Goal: Find specific page/section: Locate item on page

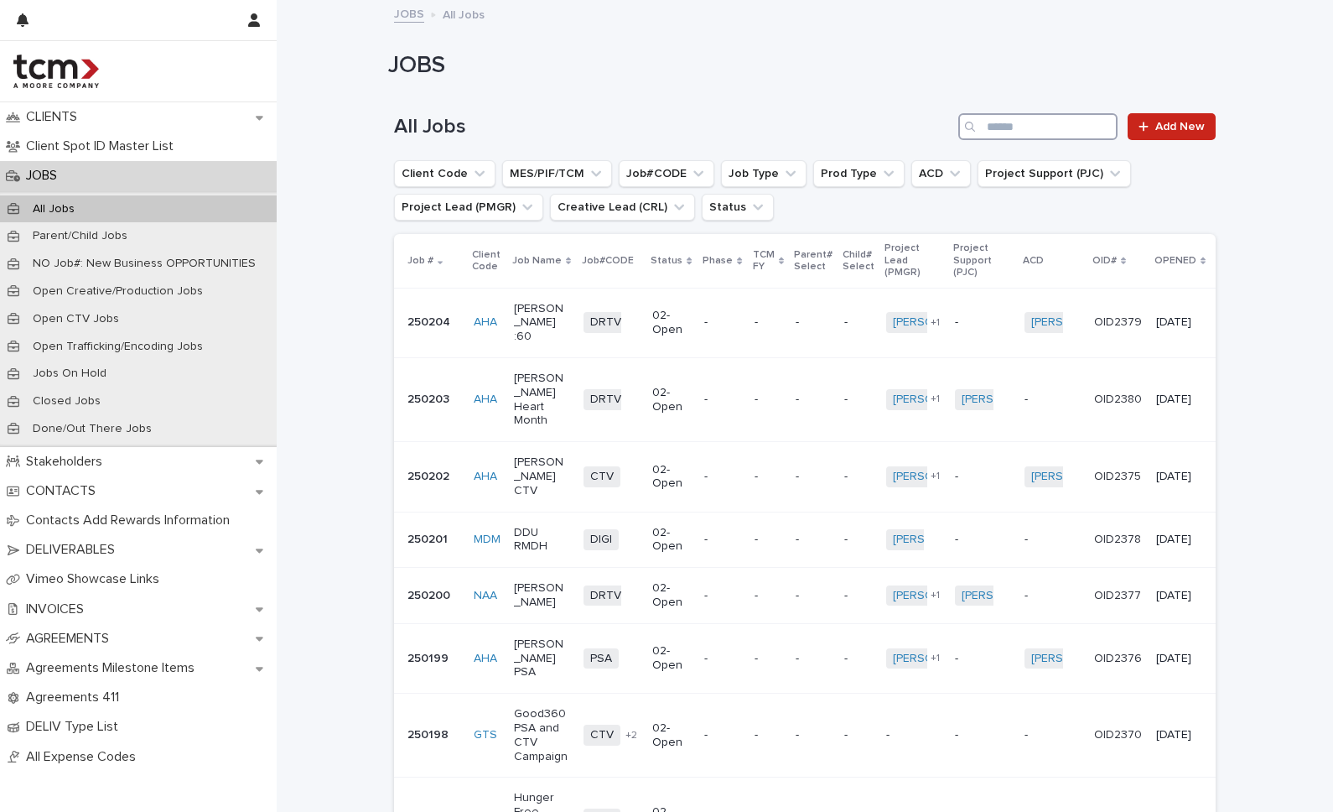
click at [1005, 120] on input "Search" at bounding box center [1038, 126] width 159 height 27
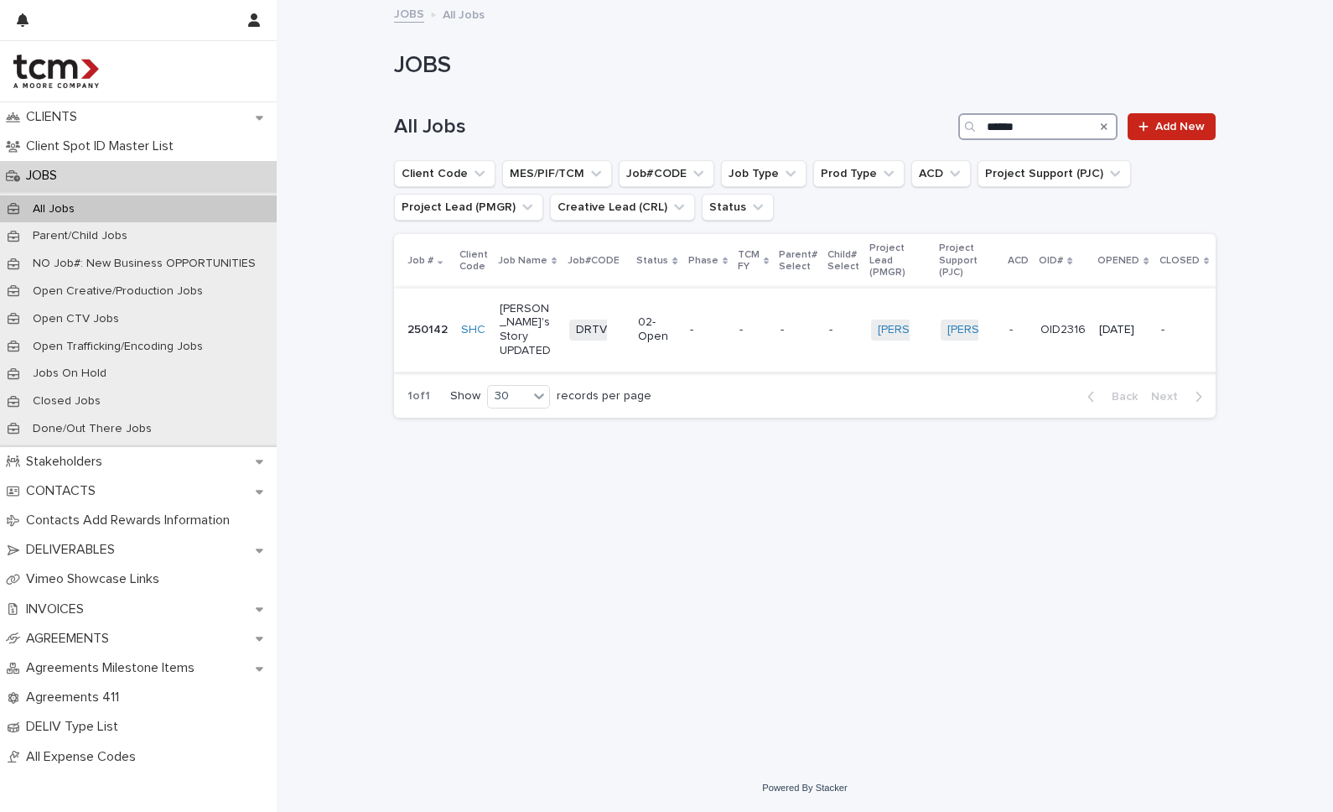
type input "******"
click at [524, 326] on p "[PERSON_NAME]'s Story UPDATED" at bounding box center [528, 330] width 56 height 56
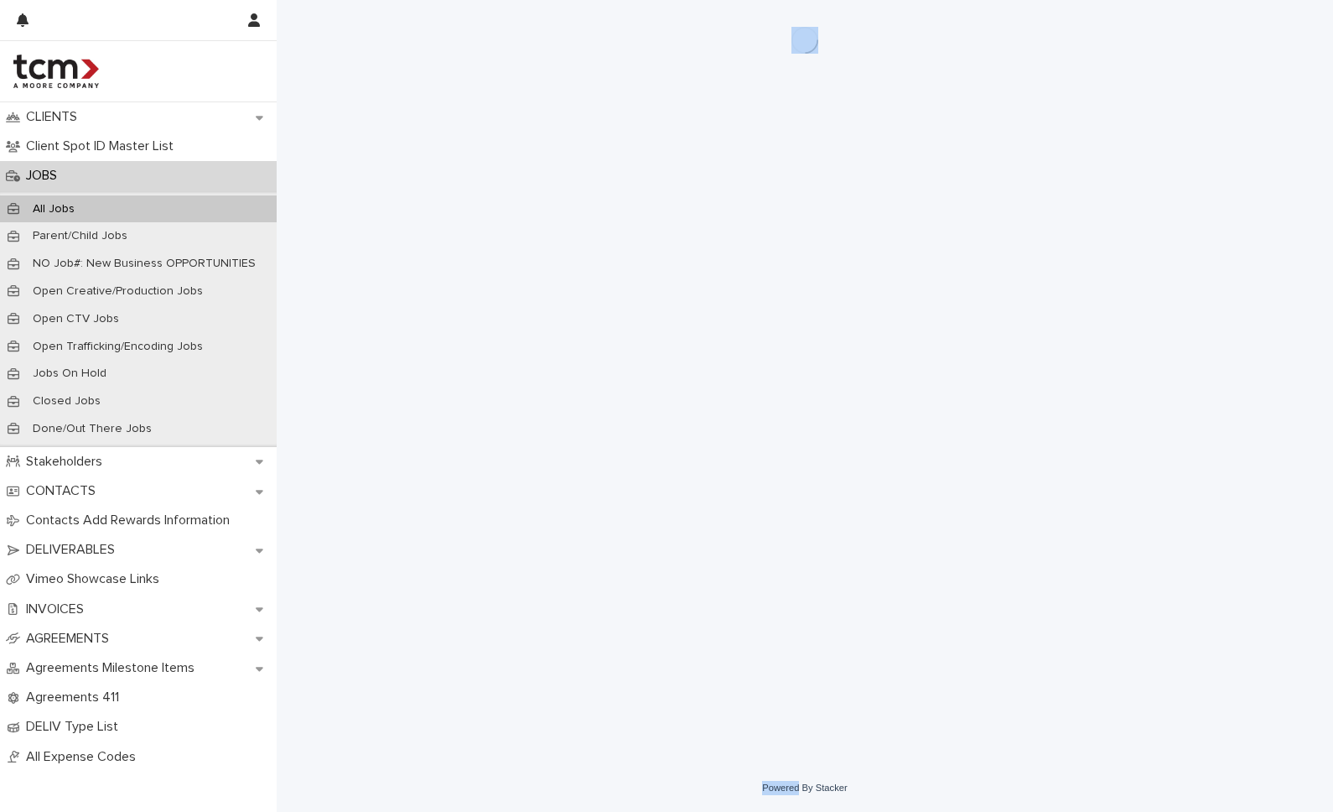
click at [524, 326] on div "Loading... Saving… Loading... Saving…" at bounding box center [805, 361] width 839 height 722
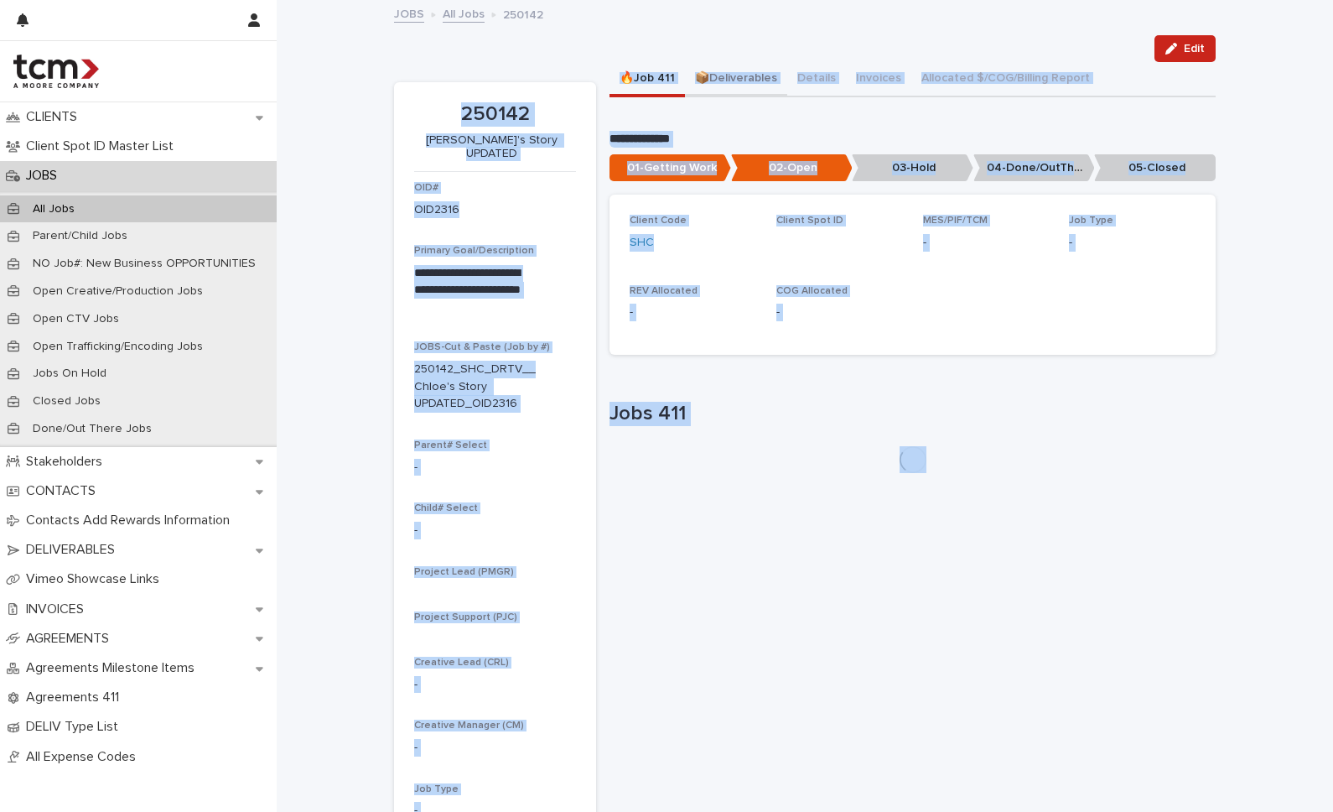
click at [741, 78] on button "📦Deliverables" at bounding box center [736, 79] width 102 height 35
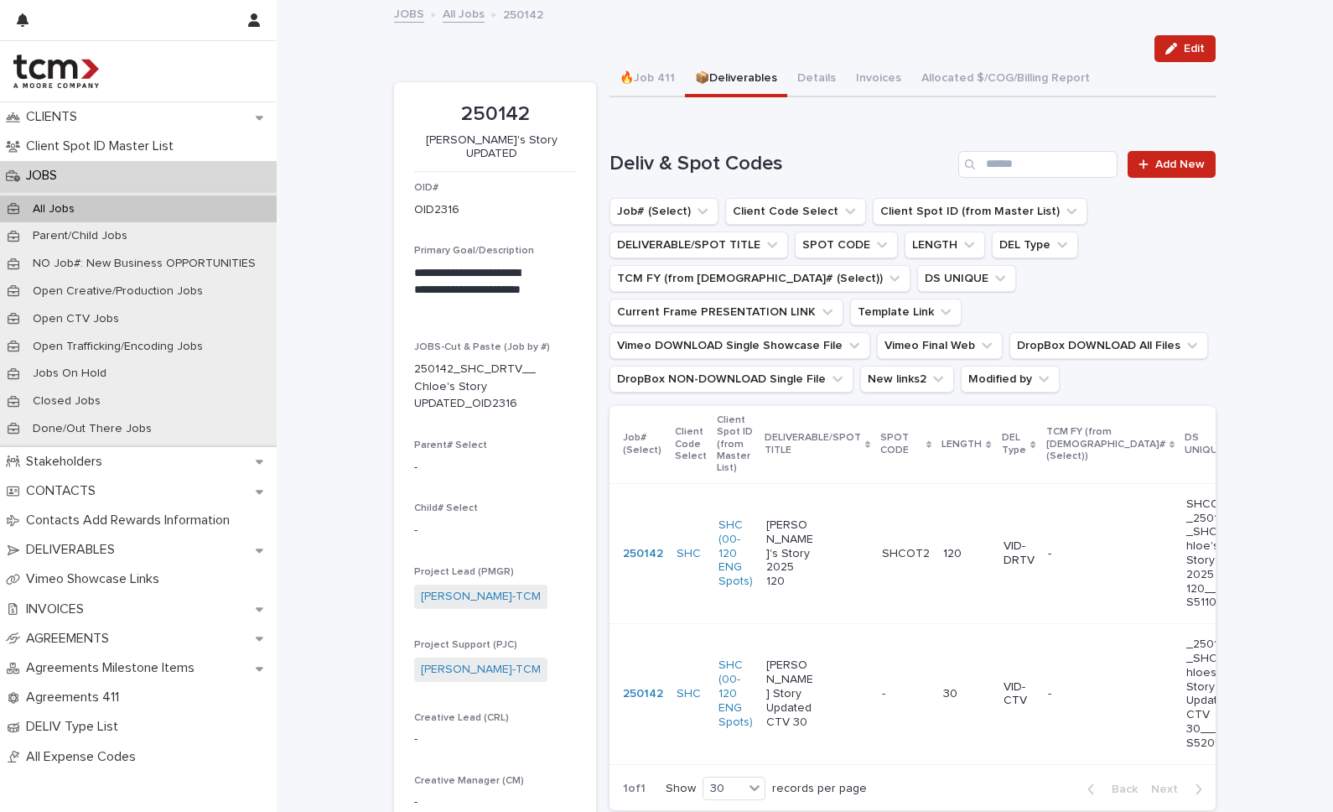
click at [741, 42] on div "Edit" at bounding box center [805, 48] width 822 height 27
click at [829, 543] on div "[PERSON_NAME]'s Story 2025 120" at bounding box center [818, 554] width 102 height 84
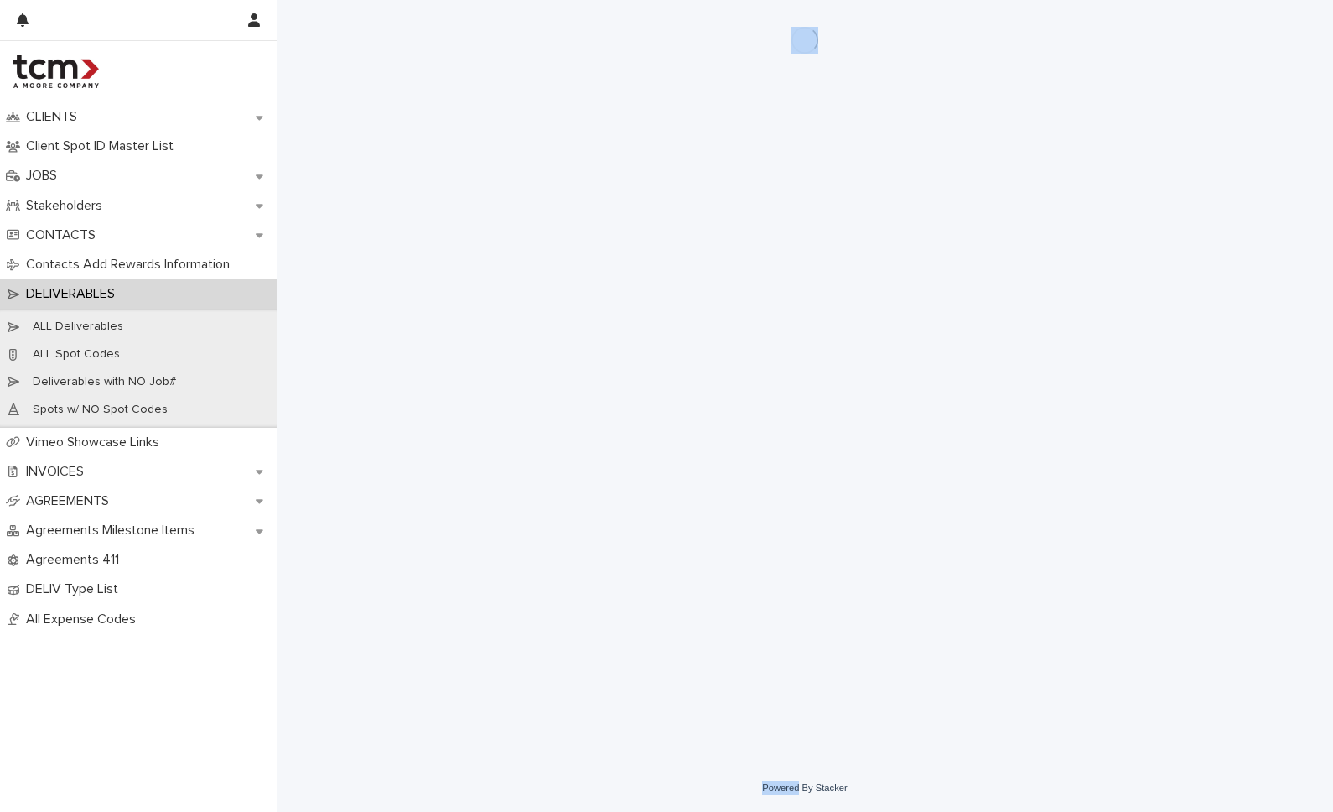
click at [829, 543] on div "Loading... Saving… Loading... Saving…" at bounding box center [805, 361] width 839 height 722
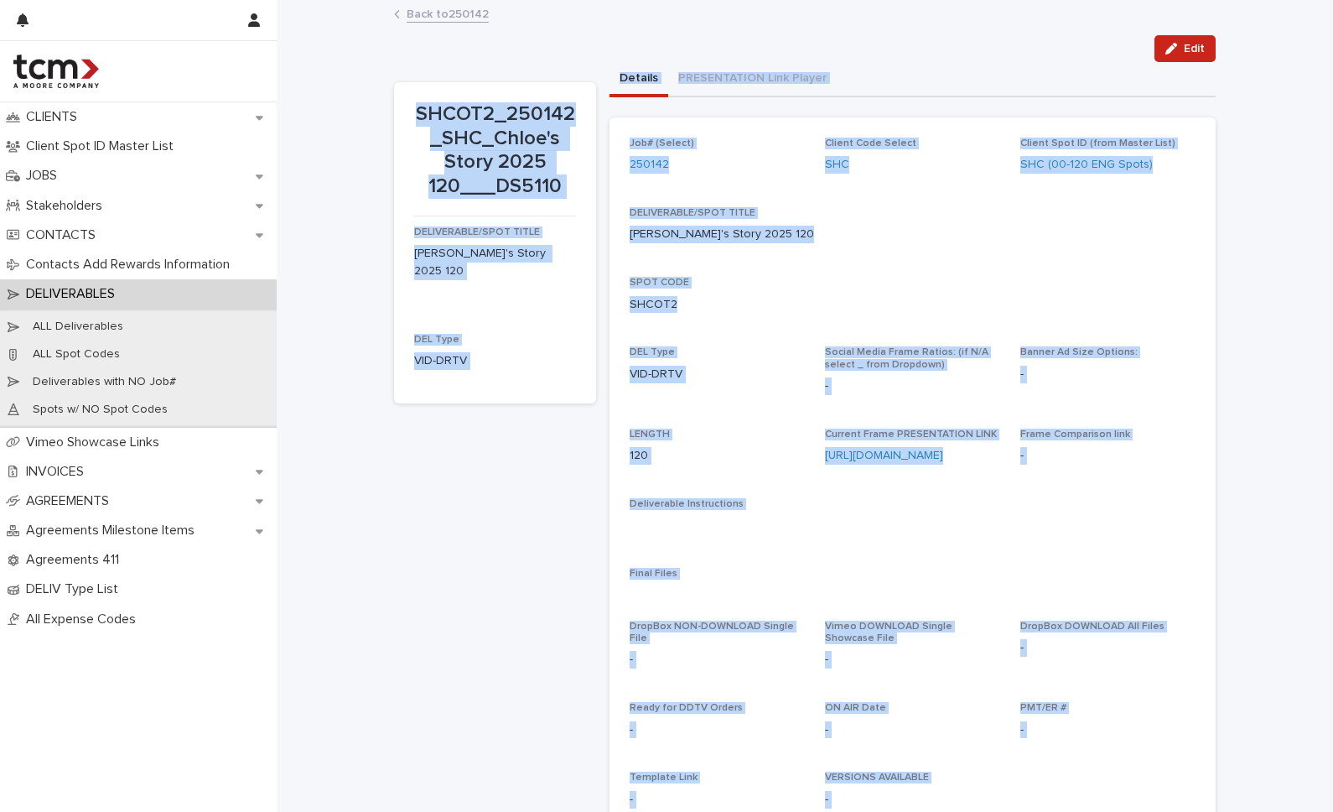
click at [820, 337] on div "Job# (Select) 250142 Client Code Select SHC Client Spot ID (from Master List) S…" at bounding box center [913, 547] width 566 height 818
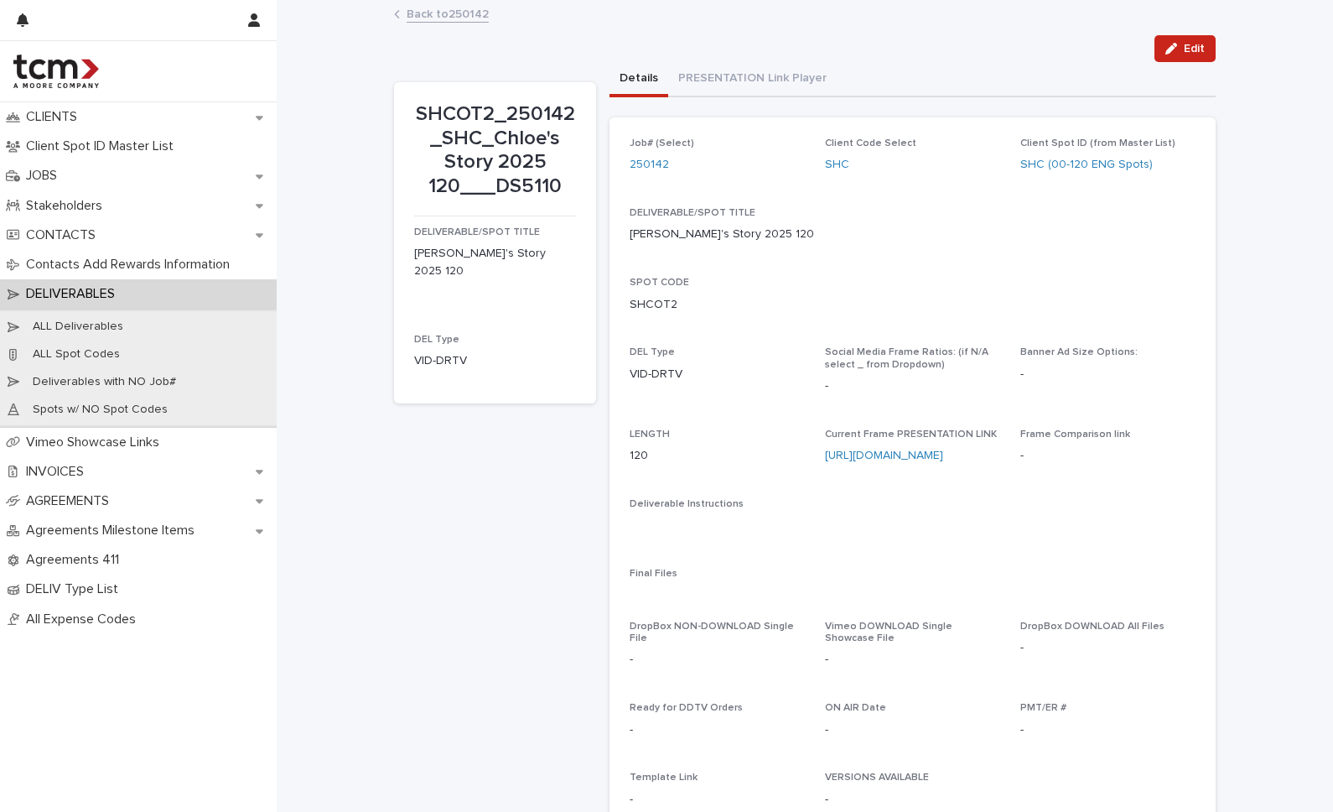
drag, startPoint x: 416, startPoint y: 109, endPoint x: 549, endPoint y: 181, distance: 151.6
click at [549, 181] on p "SHCOT2_250142_SHC_Chloe's Story 2025 120___DS5110" at bounding box center [495, 150] width 162 height 96
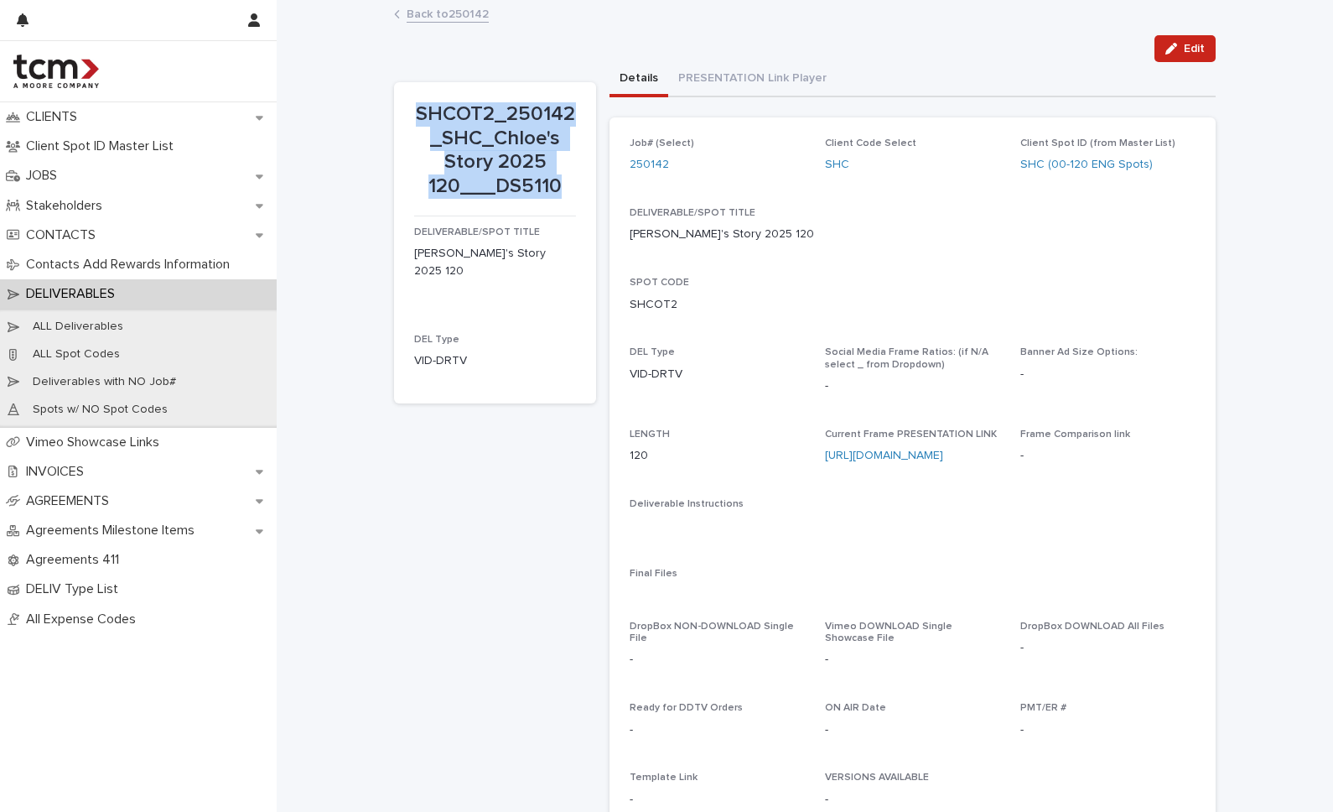
drag, startPoint x: 552, startPoint y: 184, endPoint x: 424, endPoint y: 99, distance: 153.5
click at [424, 99] on div "SHCOT2_250142_SHC_Chloe's Story 2025 120___DS5110" at bounding box center [495, 149] width 162 height 100
copy p "SHCOT2_250142_SHC_Chloe's Story 2025 120___DS5110"
